Goal: Information Seeking & Learning: Learn about a topic

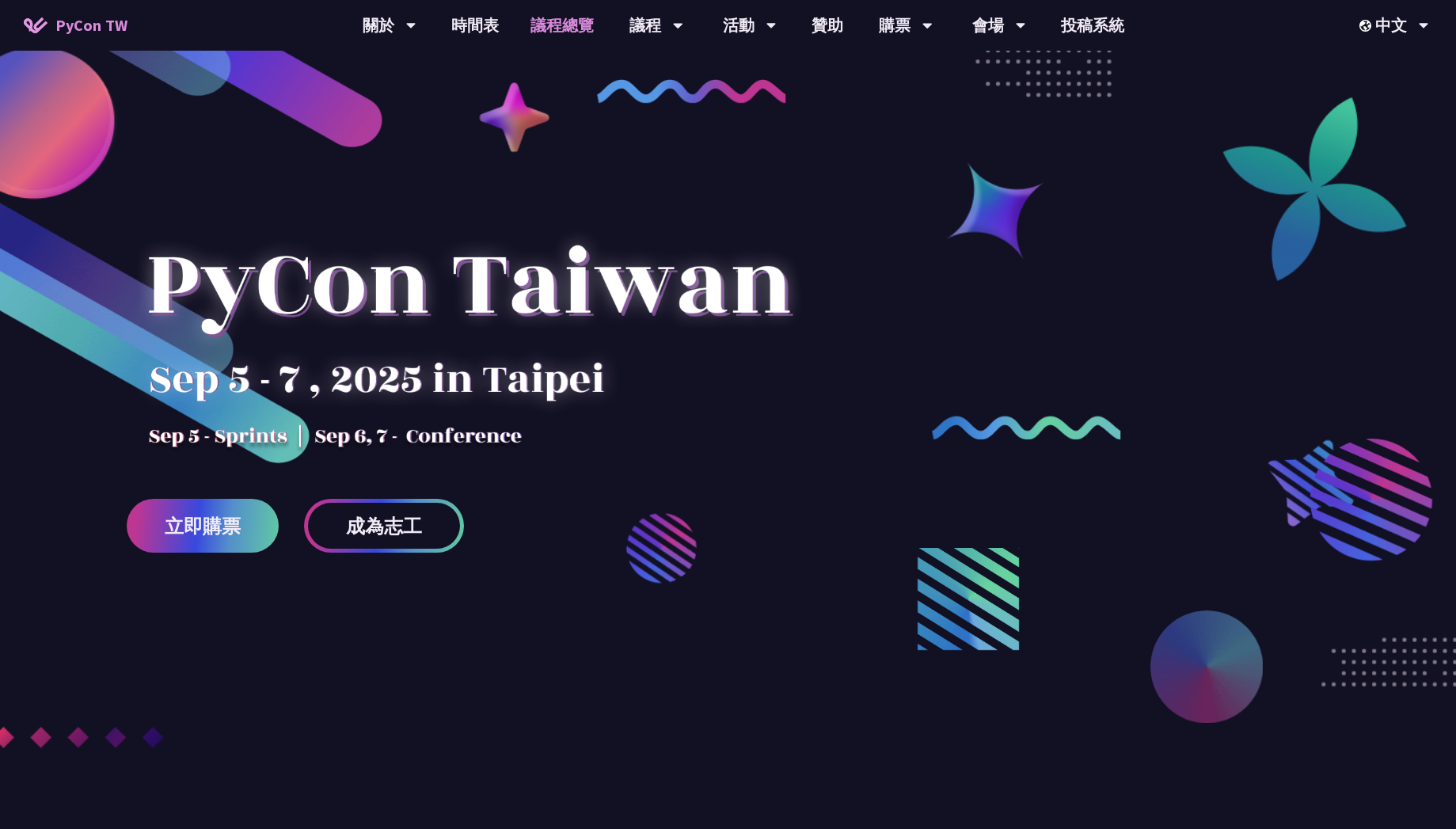
click at [555, 20] on link "議程總覽" at bounding box center [562, 25] width 95 height 51
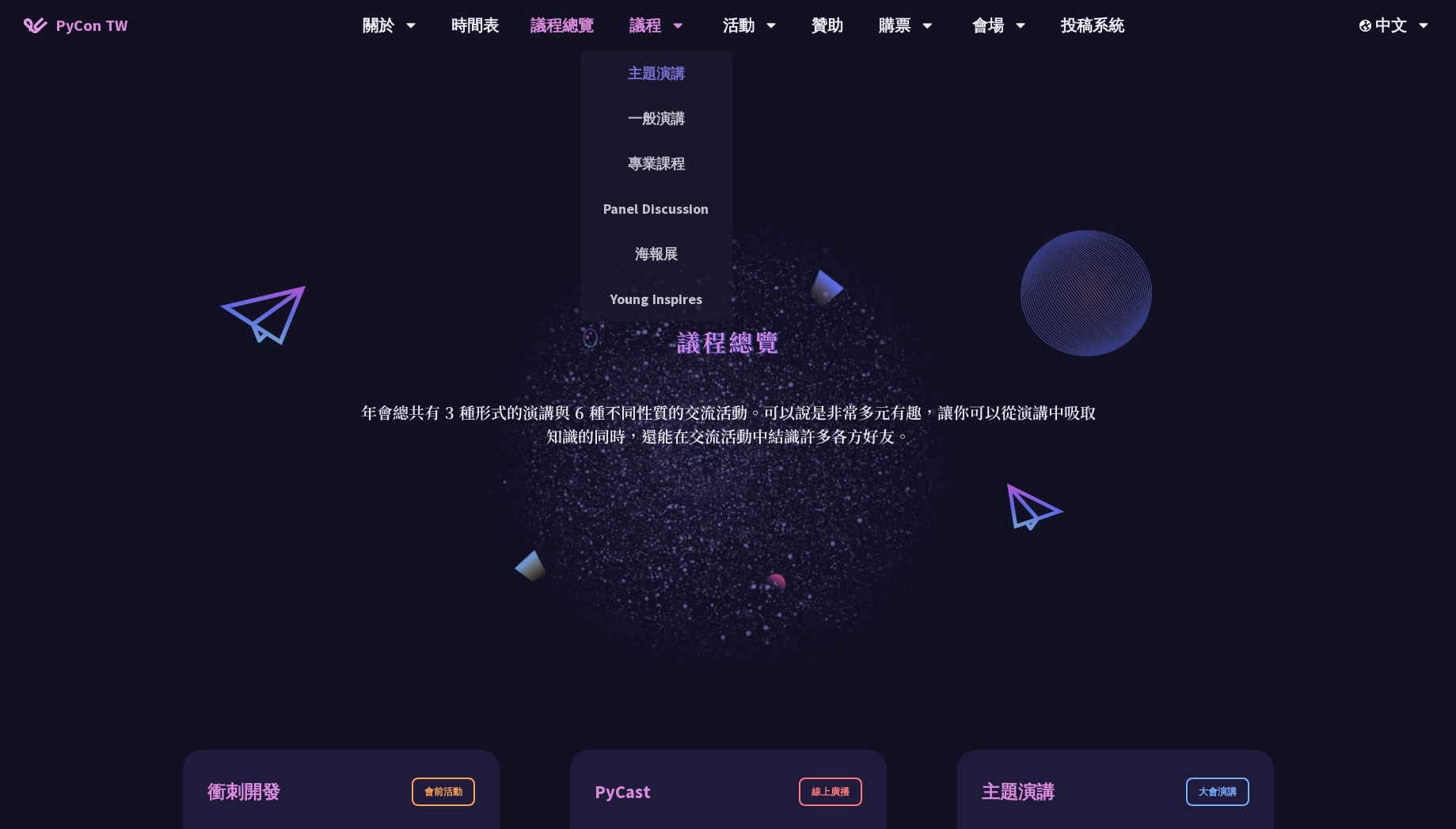
click at [653, 82] on link "主題演講" at bounding box center [656, 73] width 152 height 37
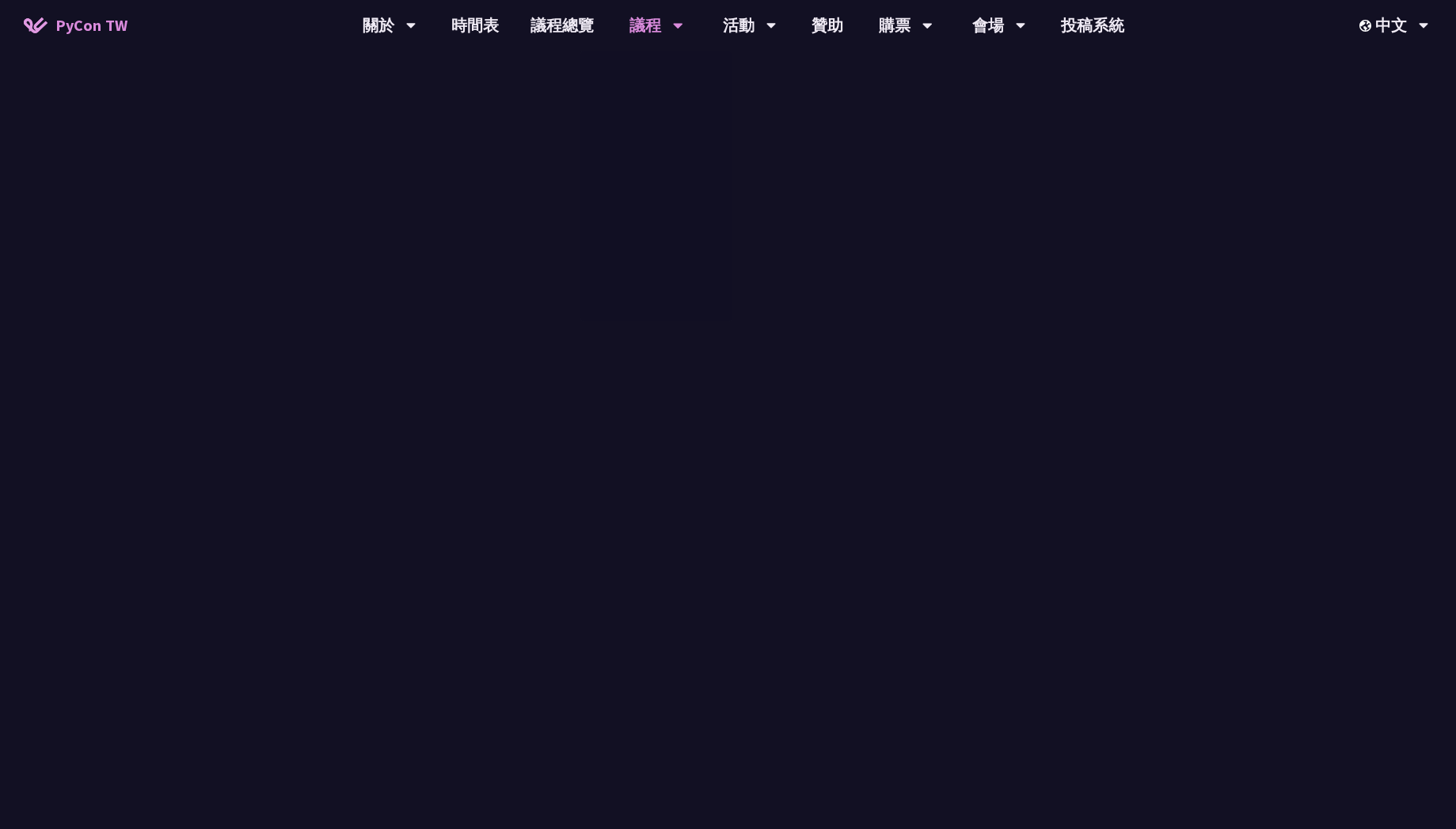
click at [653, 82] on link "主題演講" at bounding box center [656, 73] width 152 height 37
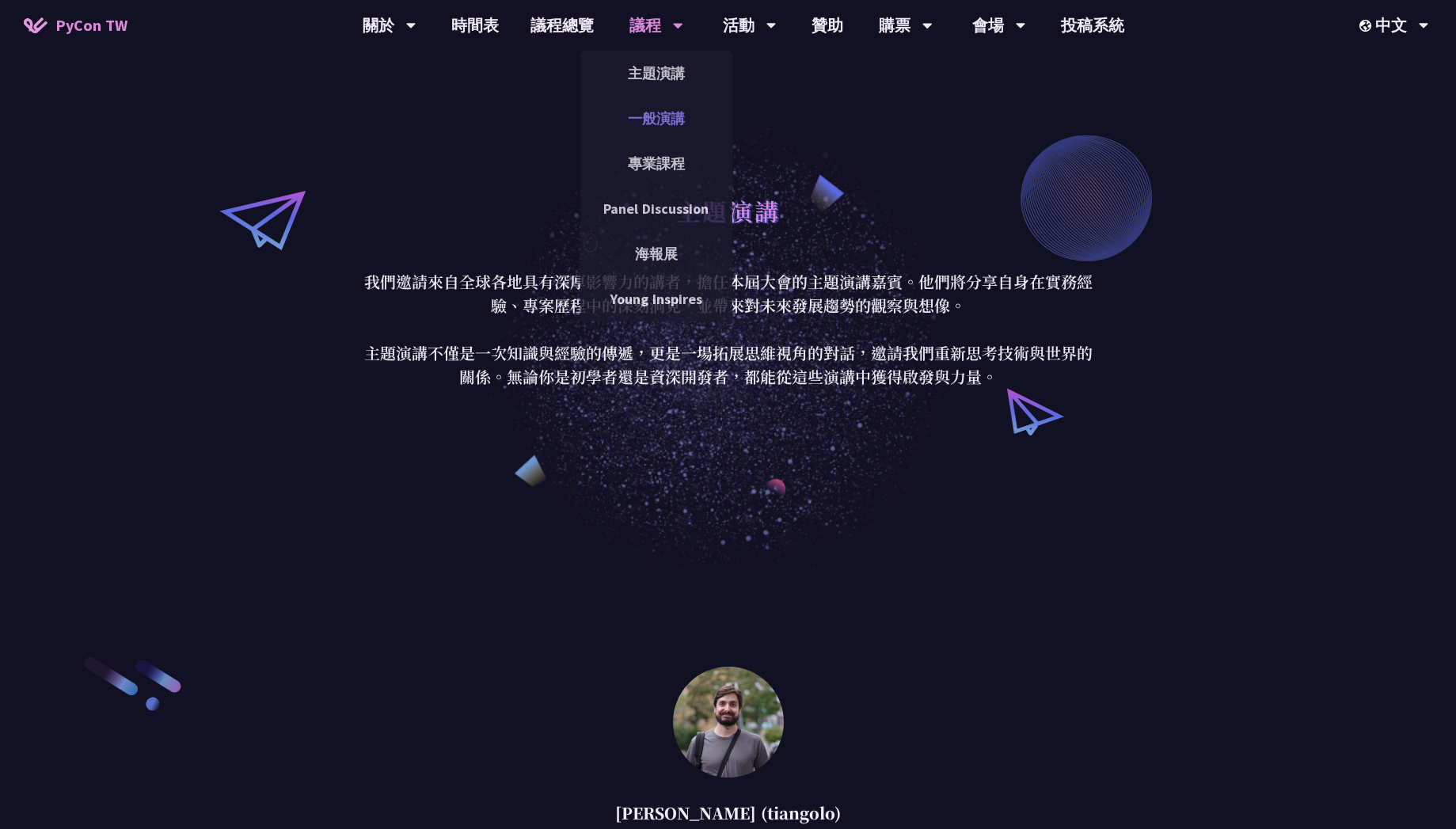
click at [659, 122] on link "一般演講" at bounding box center [656, 118] width 152 height 37
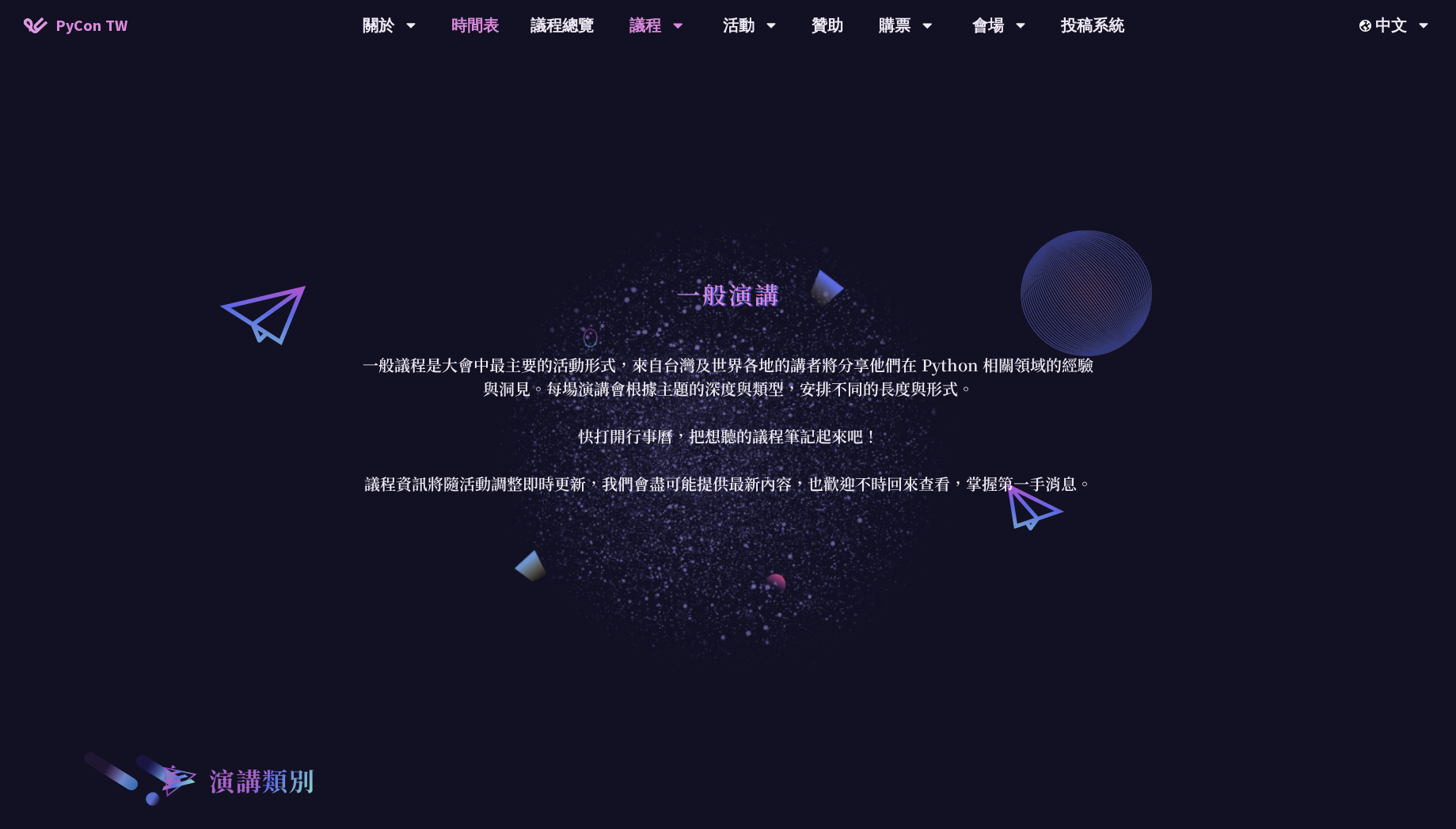
click at [466, 33] on link "時間表" at bounding box center [475, 25] width 79 height 51
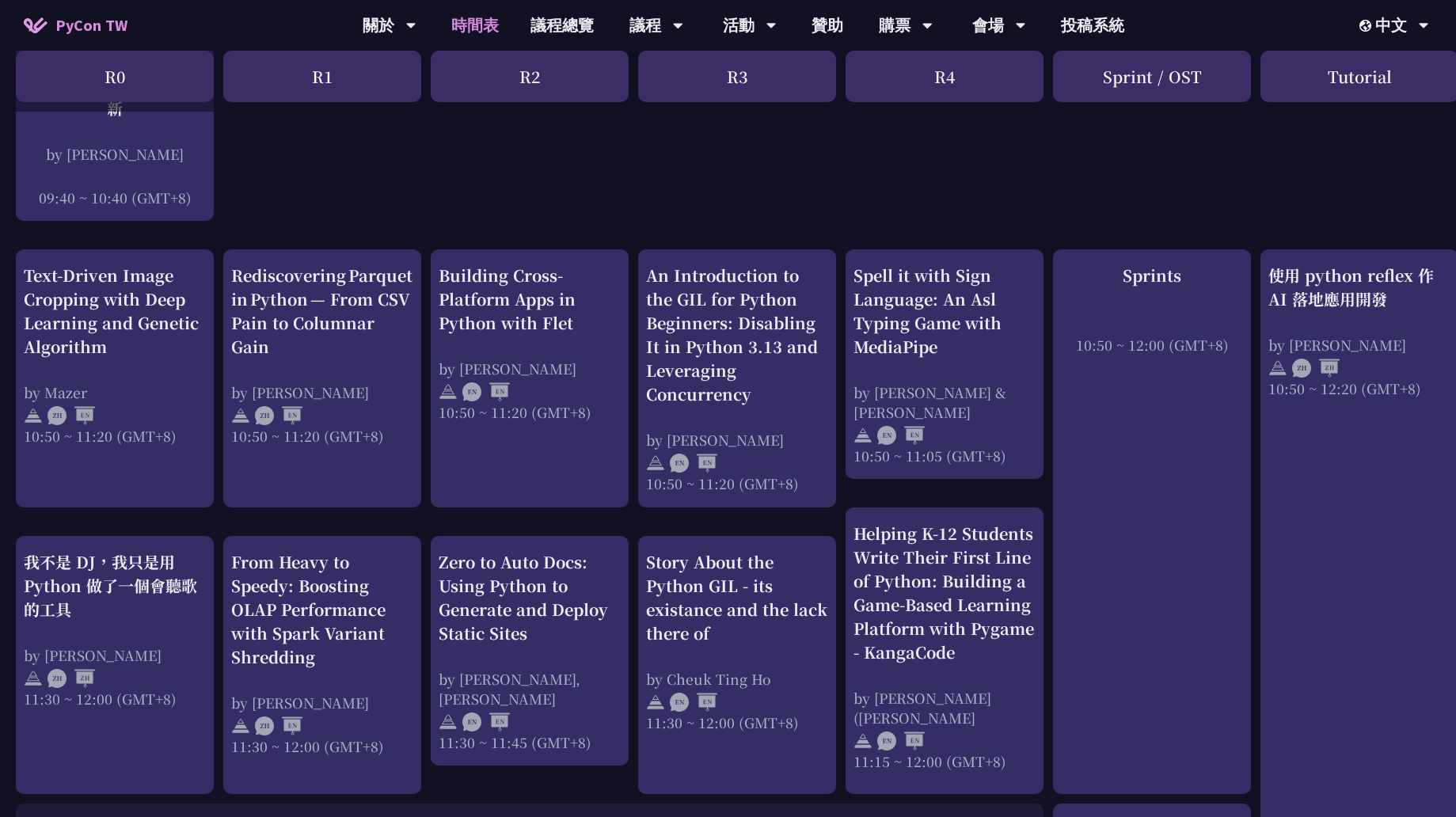
scroll to position [507, 0]
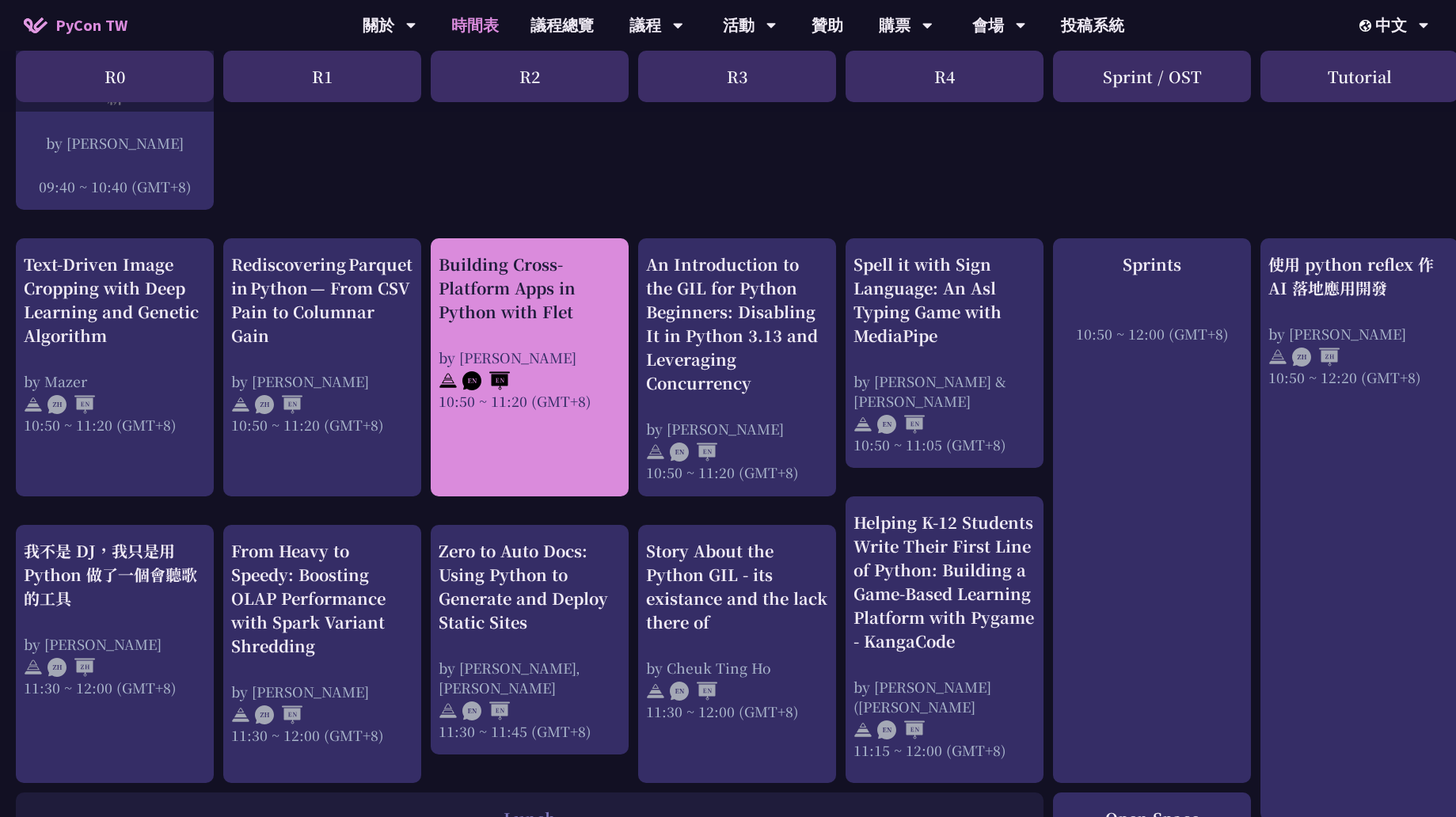
click at [484, 313] on div "Building Cross-Platform Apps in Python with Flet" at bounding box center [530, 287] width 182 height 71
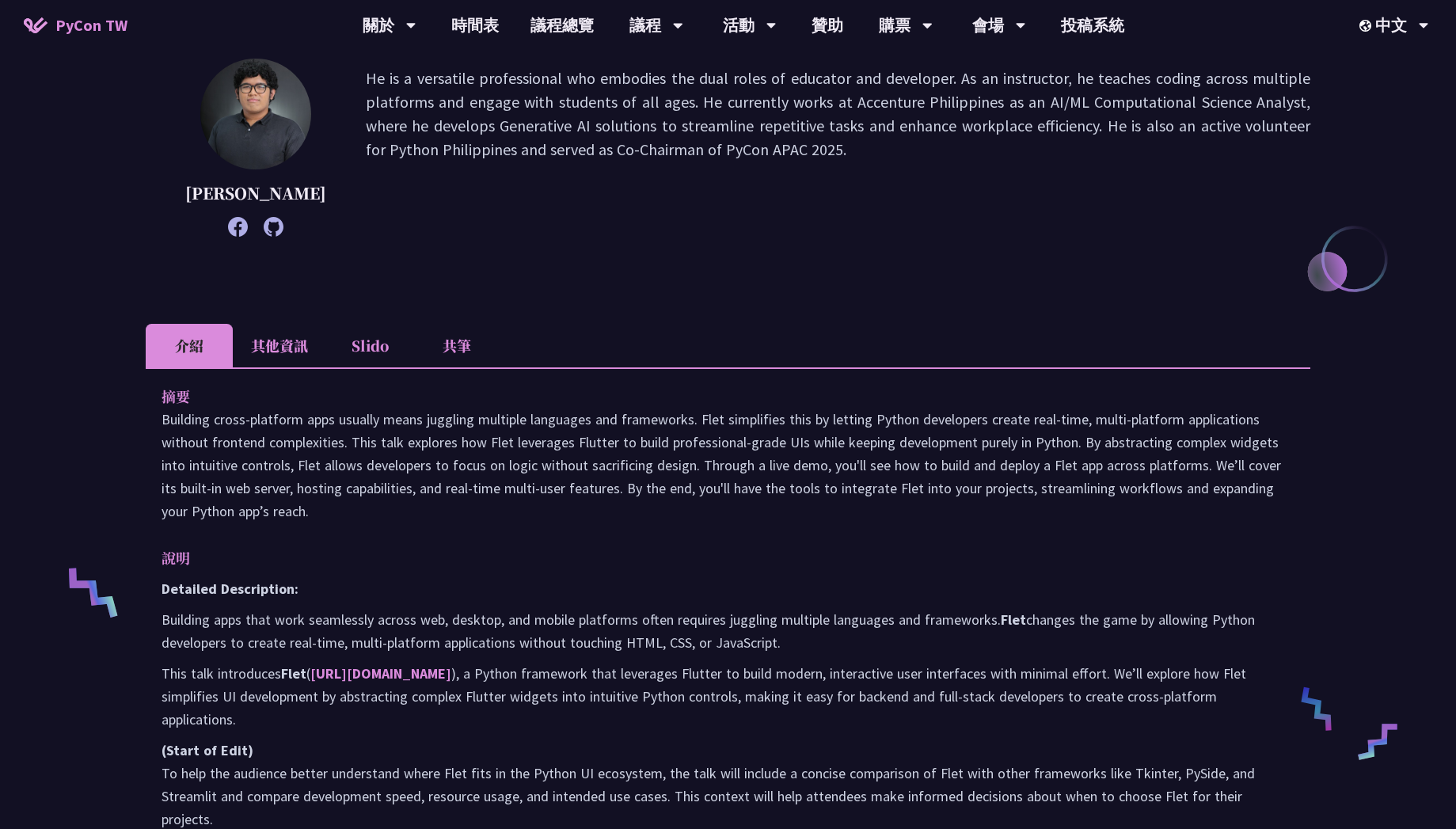
scroll to position [199, 0]
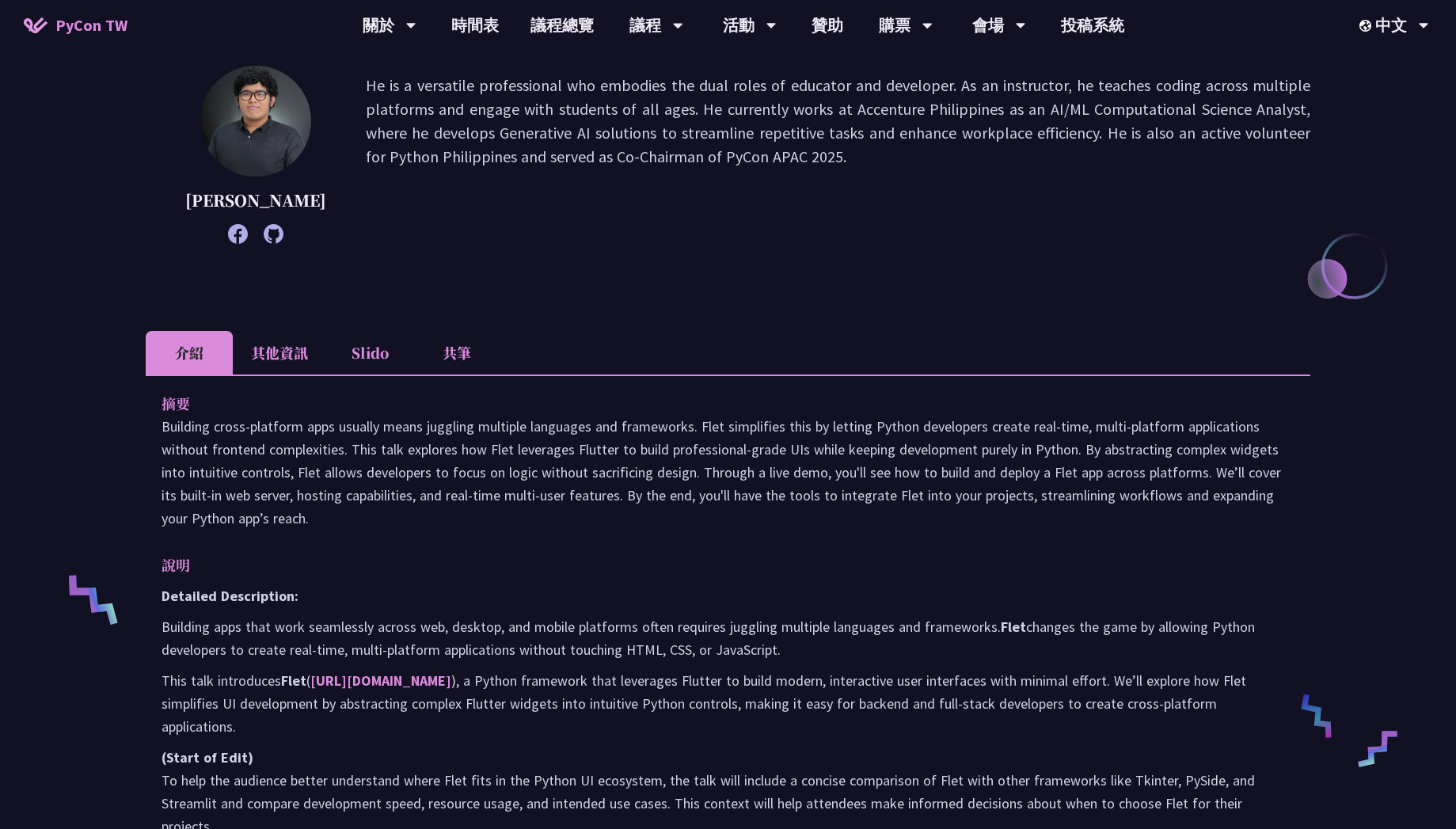
click at [445, 362] on li "共筆" at bounding box center [456, 353] width 87 height 44
